Goal: Task Accomplishment & Management: Manage account settings

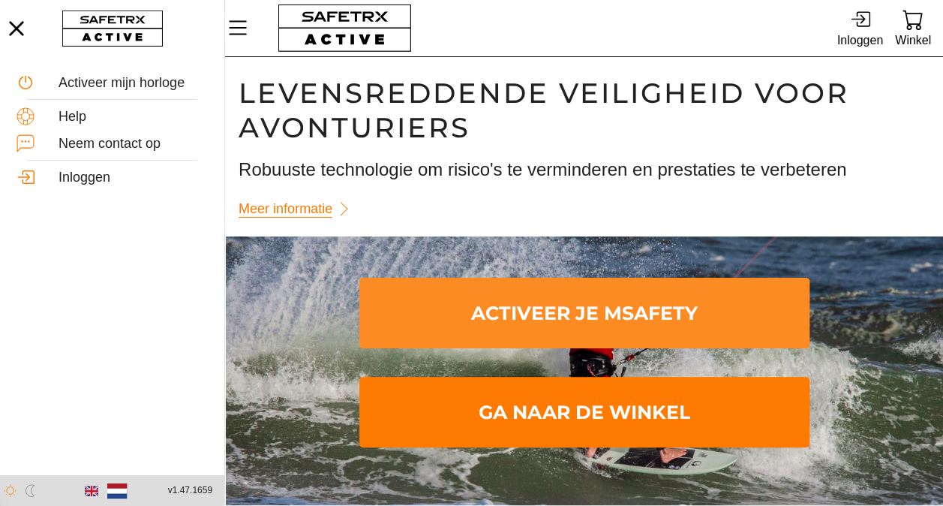
scroll to position [1, 0]
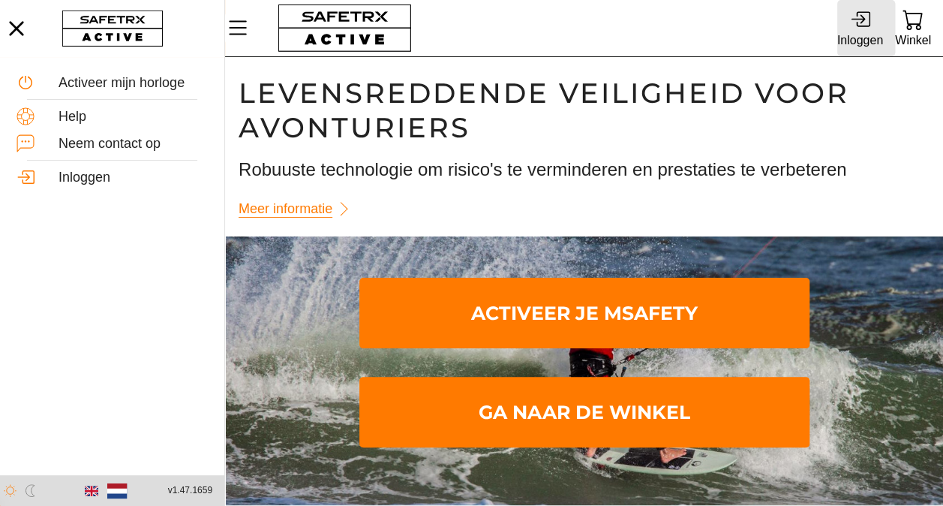
click at [862, 39] on div "Inloggen" at bounding box center [861, 40] width 46 height 20
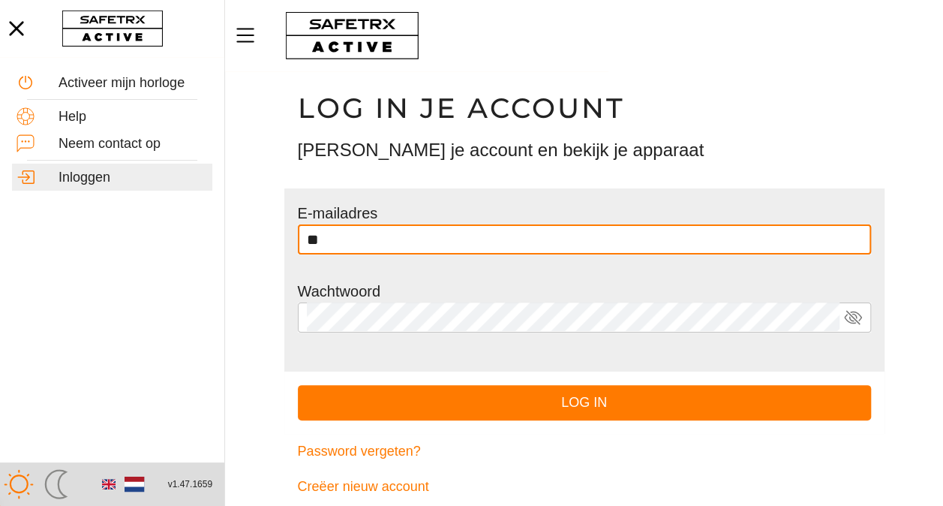
type input "*"
type input "**********"
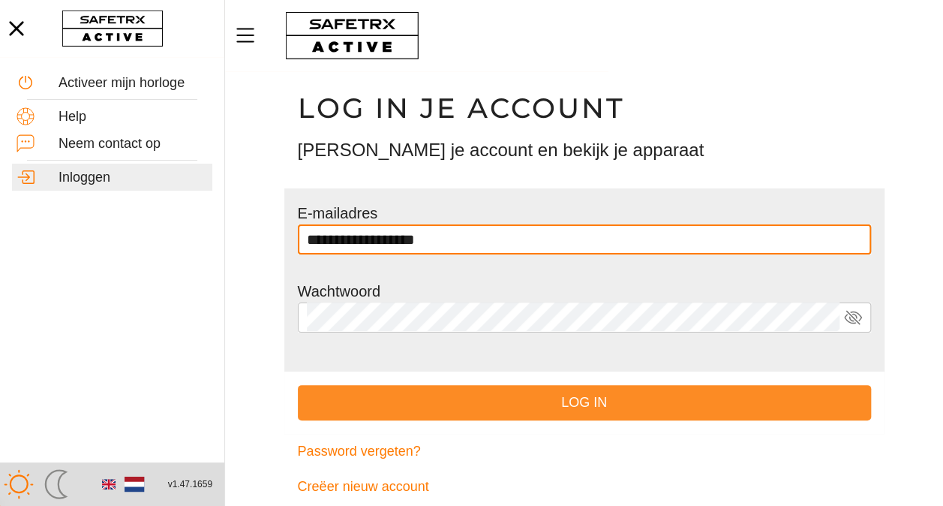
click at [521, 393] on span "Log in" at bounding box center [584, 402] width 549 height 23
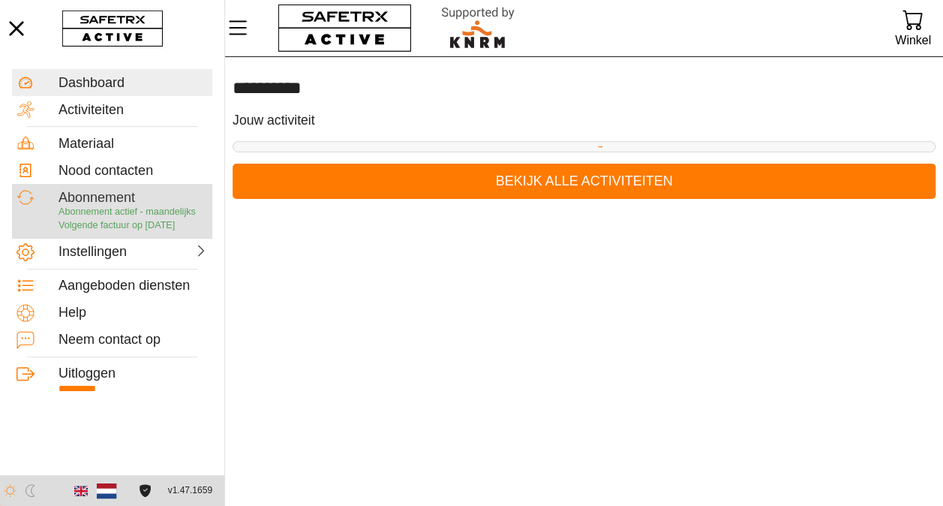
click at [87, 202] on div "Abonnement" at bounding box center [133, 198] width 149 height 17
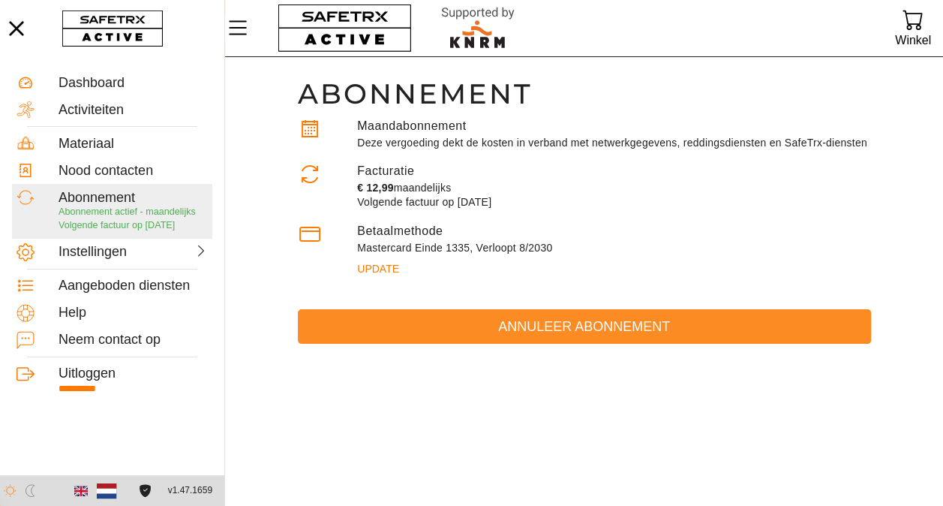
click at [540, 323] on span "Annuleer abonnement" at bounding box center [584, 326] width 549 height 23
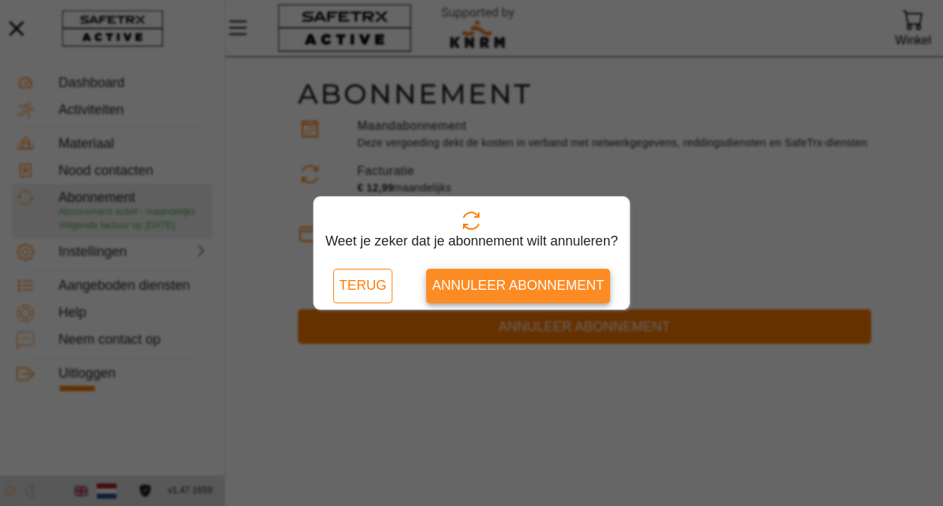
click at [524, 289] on span "Annuleer abonnement" at bounding box center [518, 285] width 172 height 23
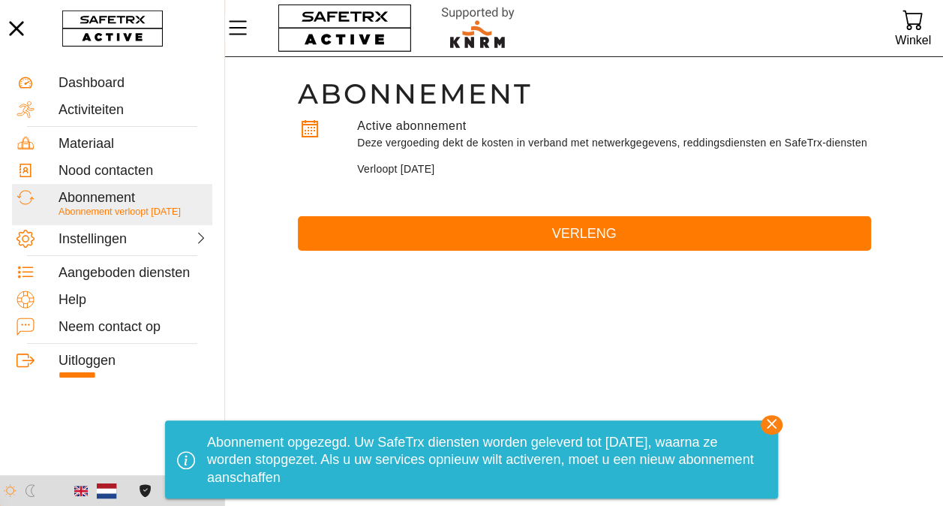
click at [777, 419] on icon "button" at bounding box center [772, 424] width 10 height 10
